Goal: Transaction & Acquisition: Purchase product/service

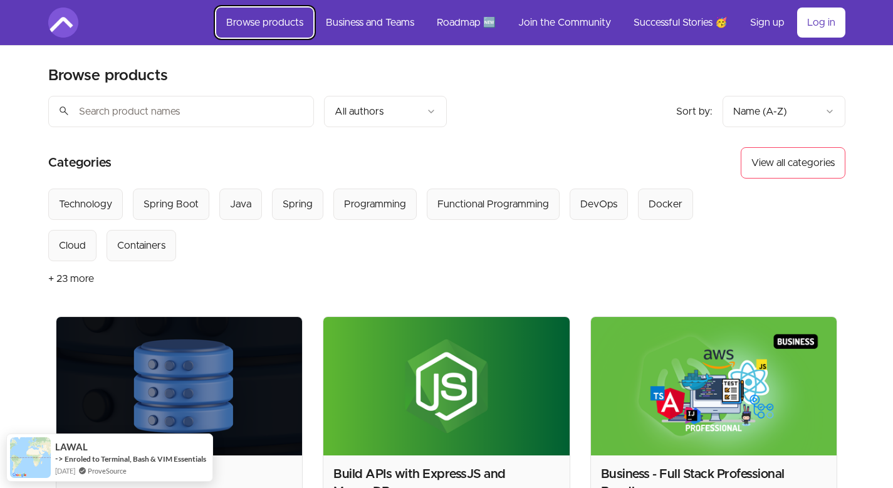
click at [256, 27] on link "Browse products" at bounding box center [264, 23] width 97 height 30
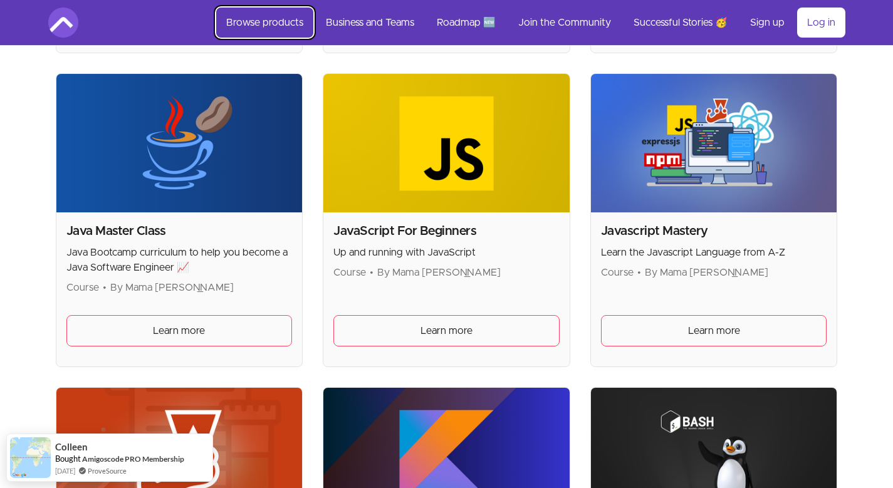
scroll to position [1503, 0]
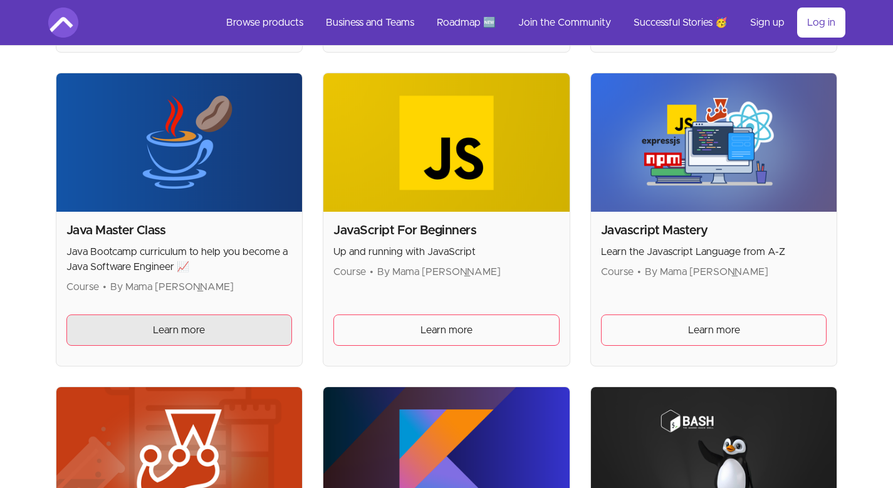
click at [158, 328] on span "Learn more" at bounding box center [179, 330] width 52 height 15
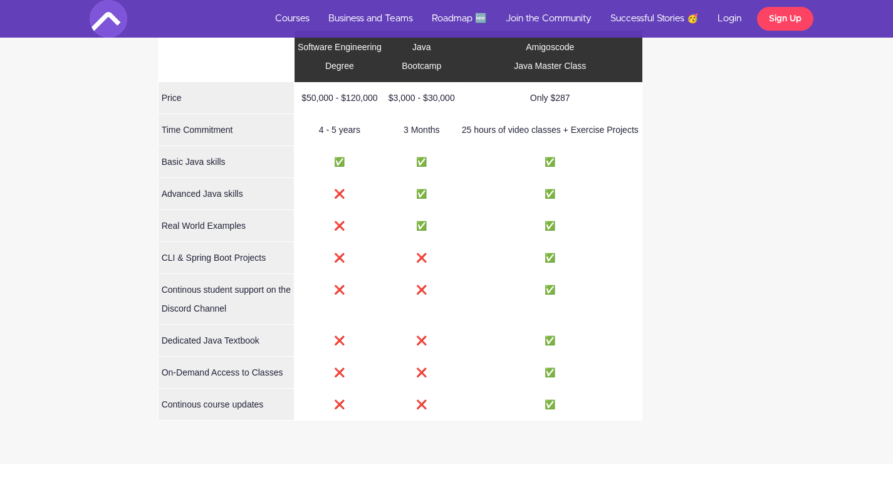
scroll to position [5563, 0]
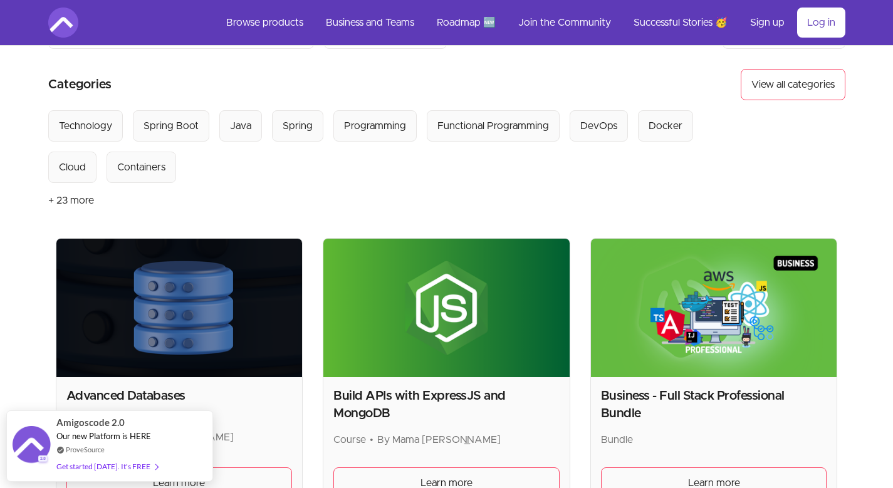
scroll to position [75, 0]
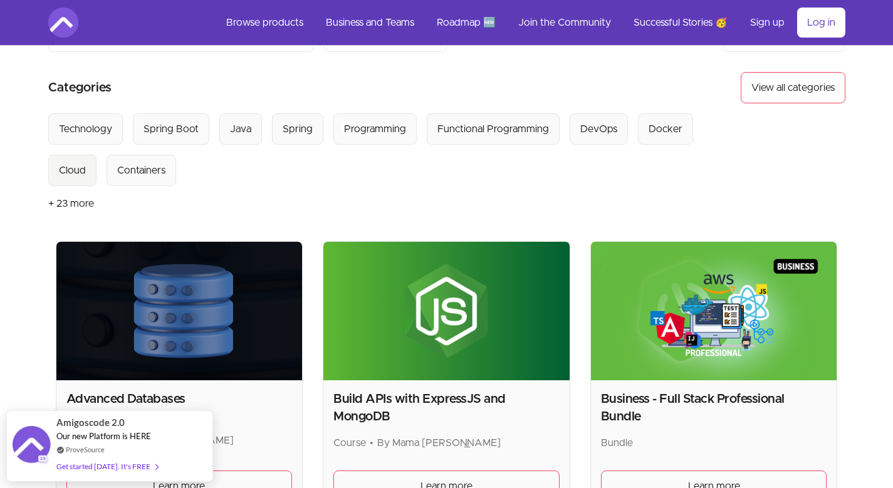
click at [65, 170] on div "Cloud" at bounding box center [72, 170] width 27 height 15
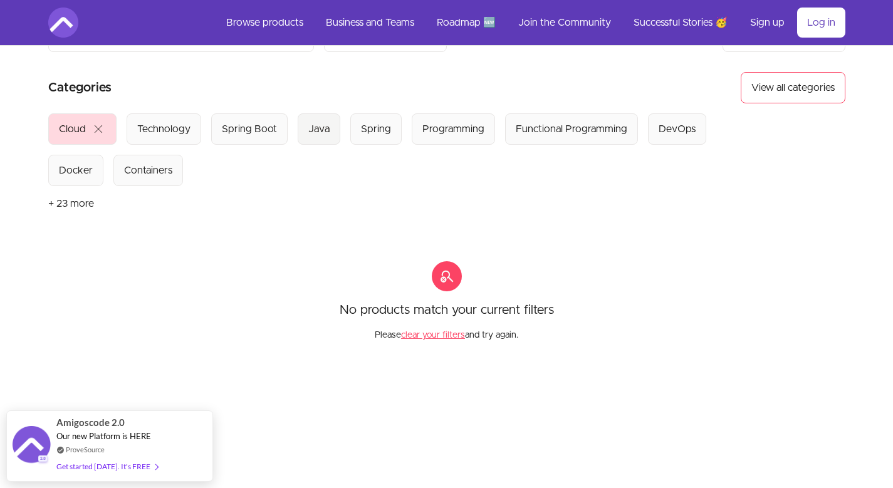
click at [328, 138] on button "Java" at bounding box center [319, 128] width 43 height 31
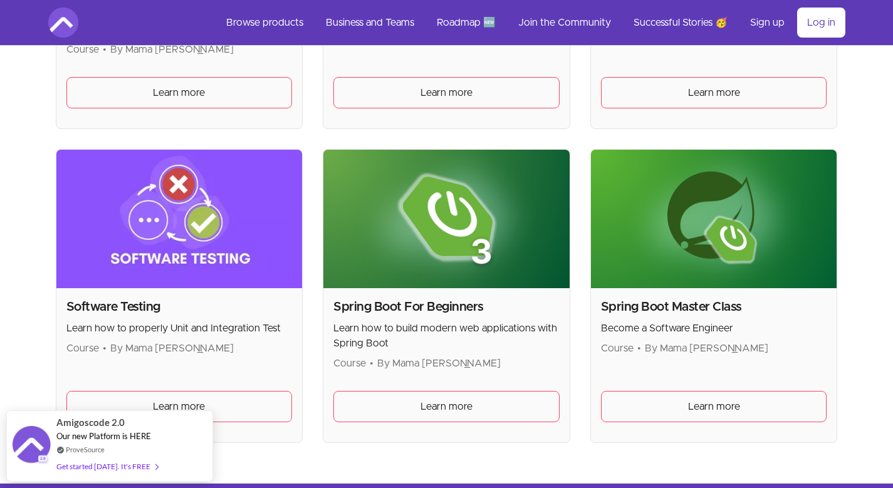
scroll to position [902, 0]
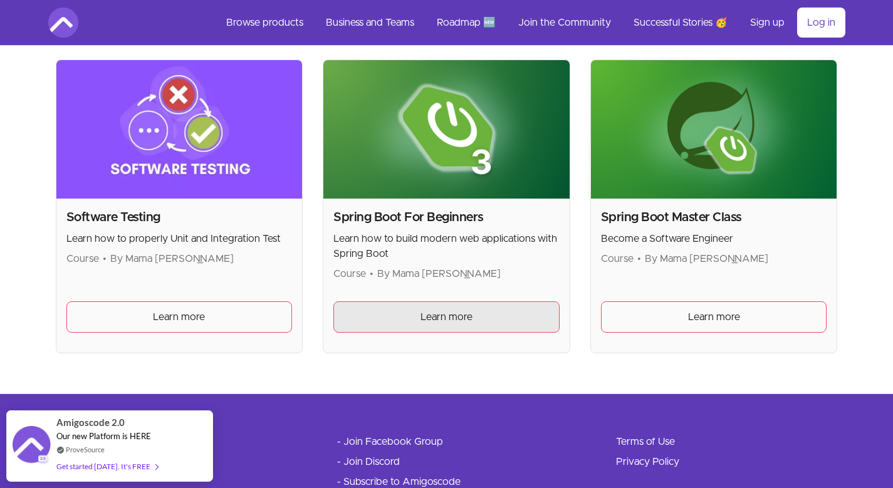
click at [467, 306] on link "Learn more" at bounding box center [446, 316] width 226 height 31
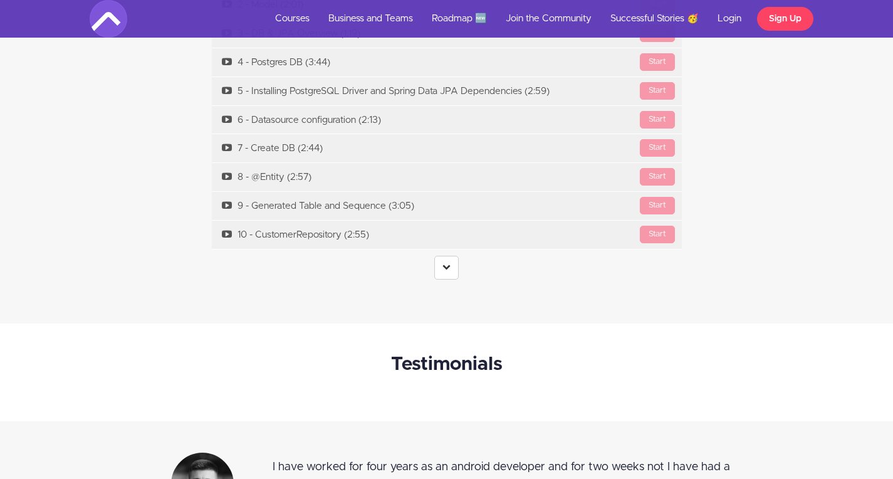
scroll to position [4661, 0]
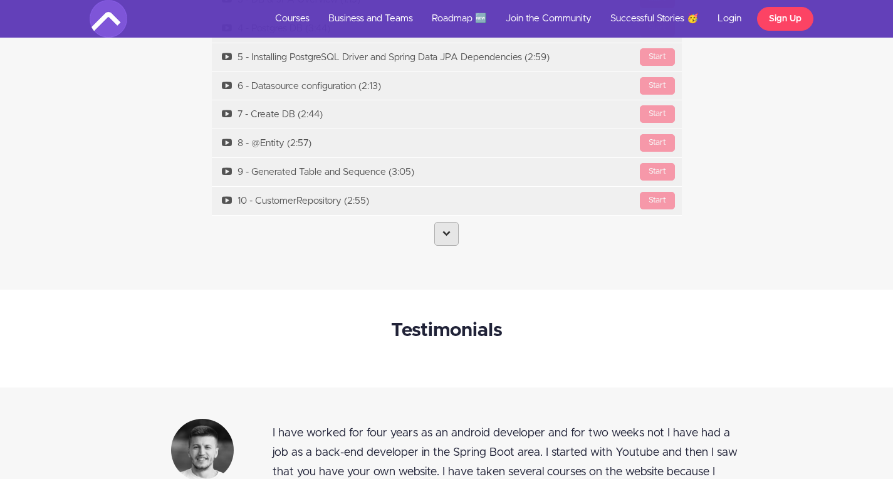
click at [441, 236] on link at bounding box center [446, 234] width 24 height 24
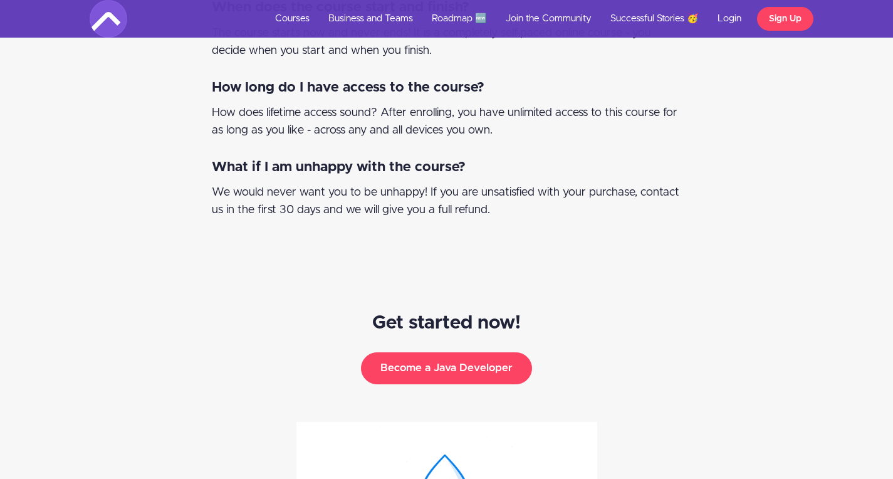
scroll to position [6332, 0]
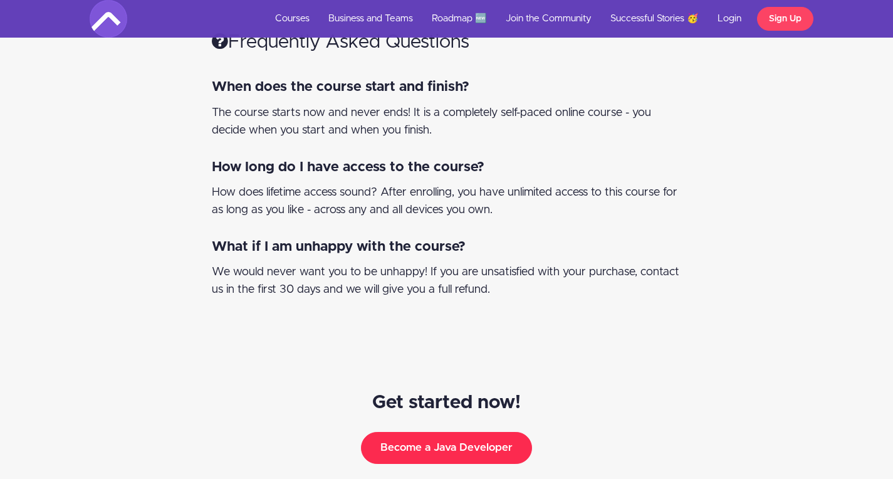
click at [436, 432] on button "Become a Java Developer" at bounding box center [446, 447] width 171 height 31
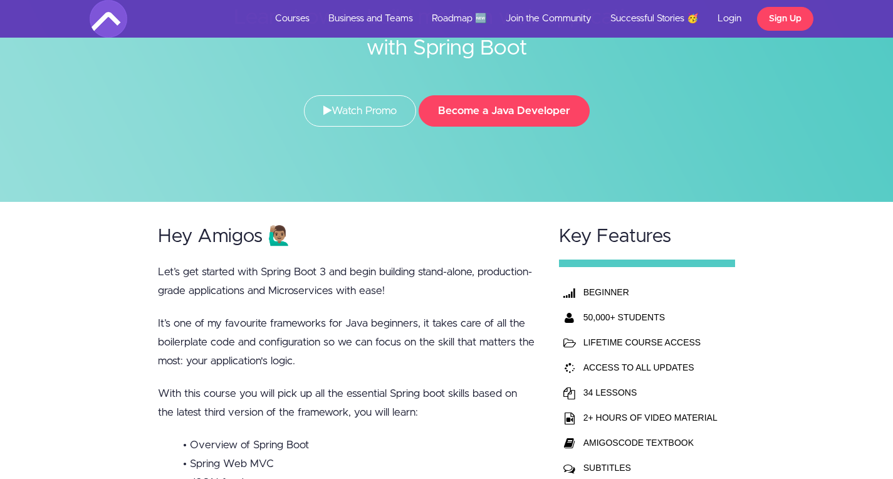
scroll to position [150, 0]
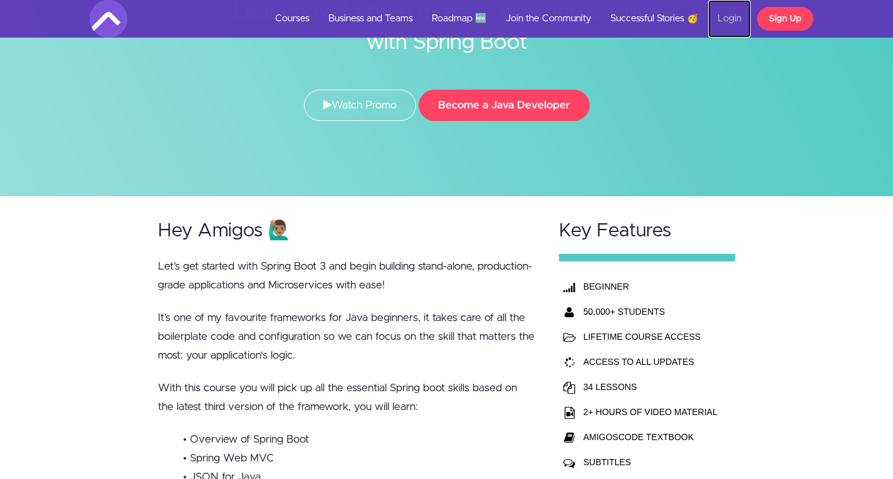
click at [726, 19] on link "Login" at bounding box center [729, 19] width 43 height 38
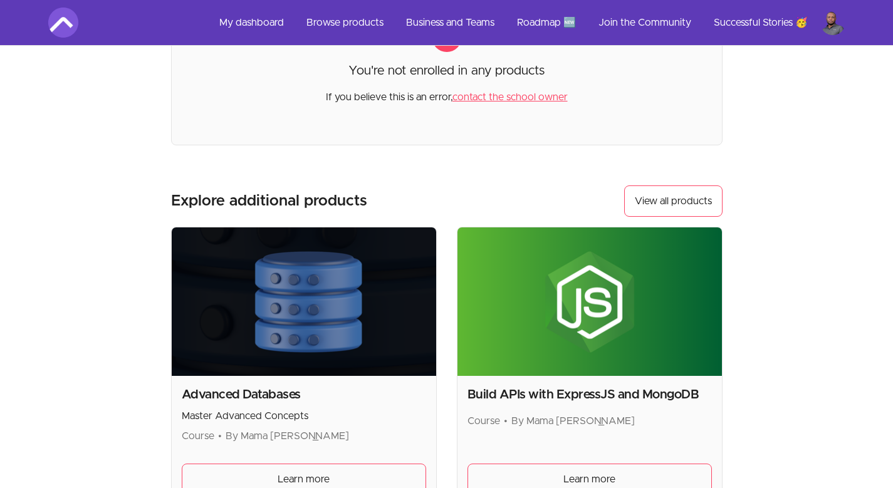
scroll to position [135, 0]
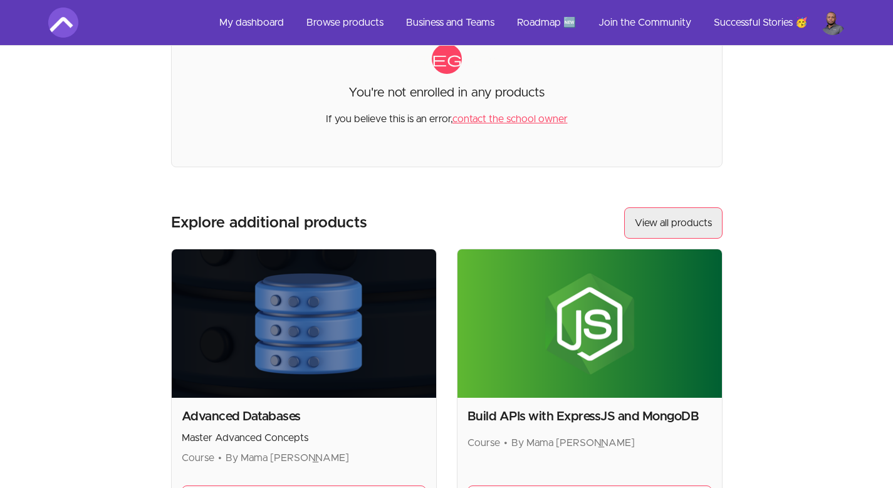
click at [694, 224] on link "View all products" at bounding box center [673, 222] width 98 height 31
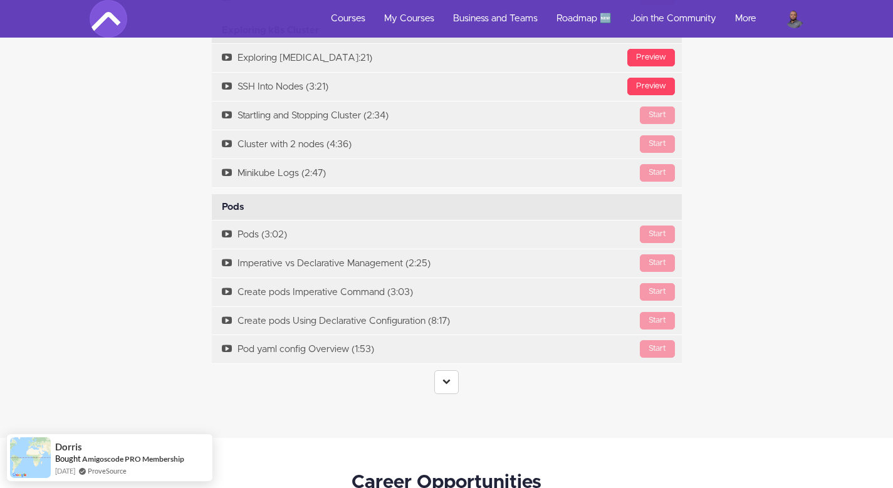
scroll to position [2631, 0]
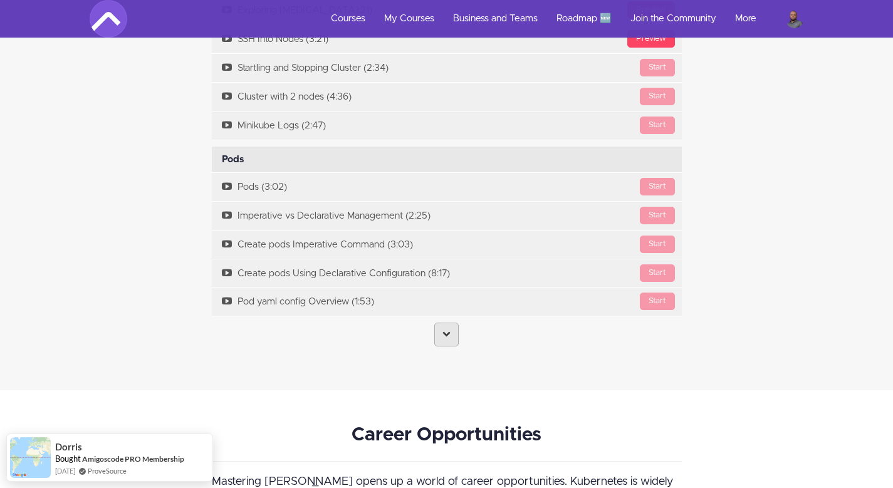
click at [441, 339] on link at bounding box center [446, 335] width 24 height 24
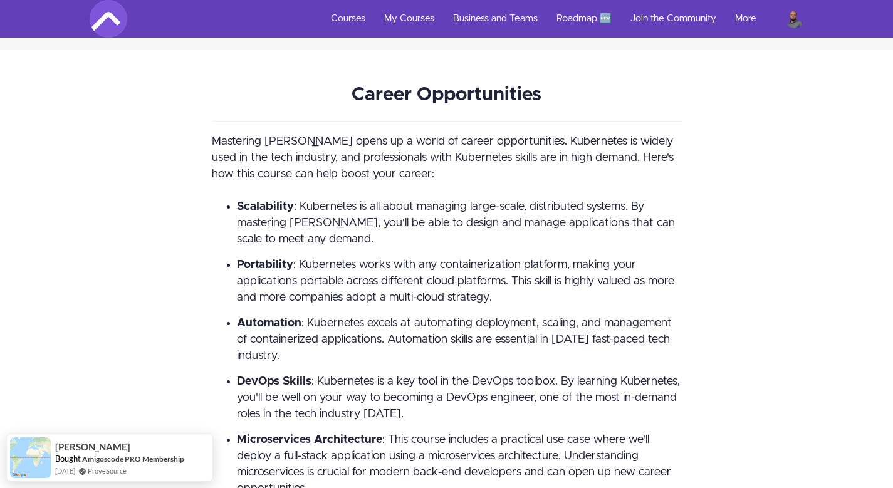
scroll to position [6089, 0]
